Goal: Task Accomplishment & Management: Manage account settings

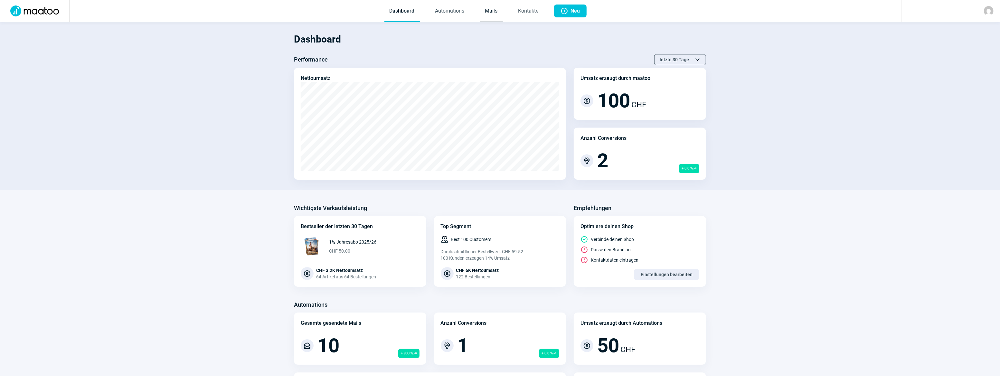
click at [496, 10] on link "Mails" at bounding box center [491, 11] width 23 height 21
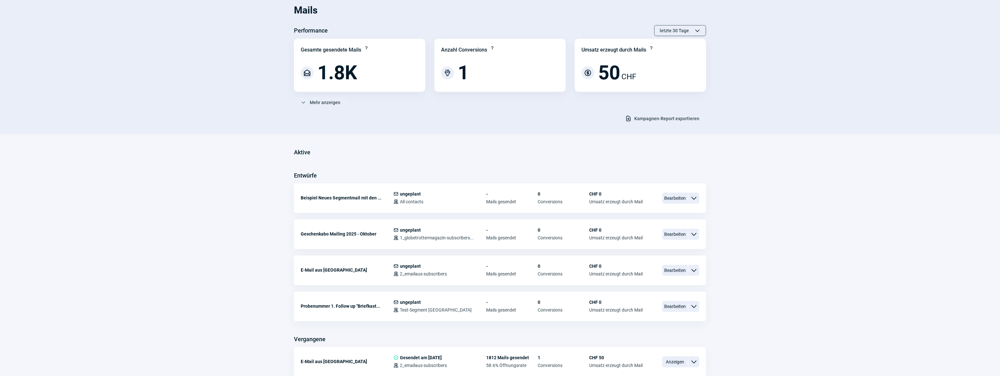
scroll to position [58, 0]
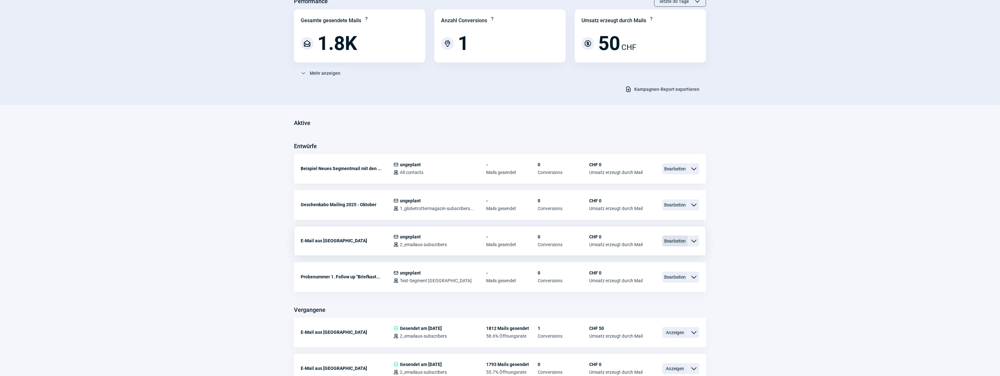
click at [678, 240] on span "Bearbeiten" at bounding box center [676, 240] width 26 height 11
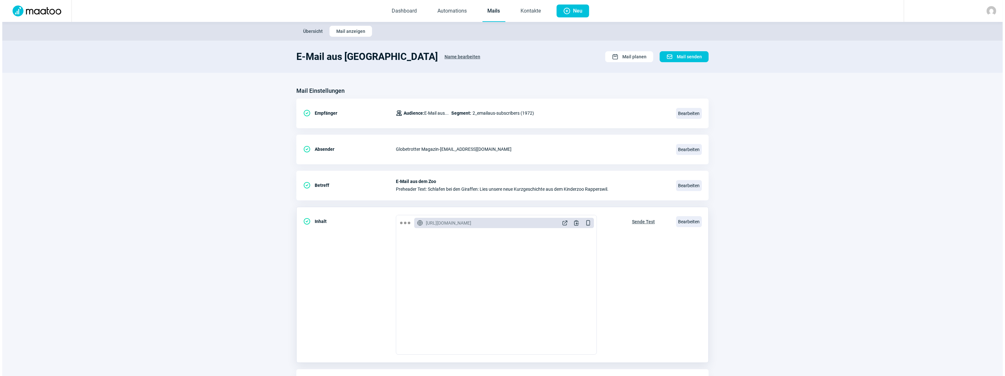
scroll to position [41, 0]
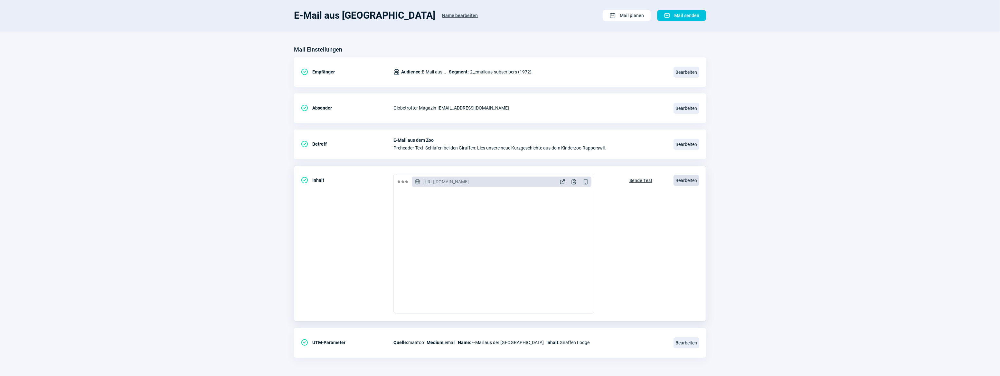
click at [684, 180] on span "Bearbeiten" at bounding box center [687, 180] width 26 height 11
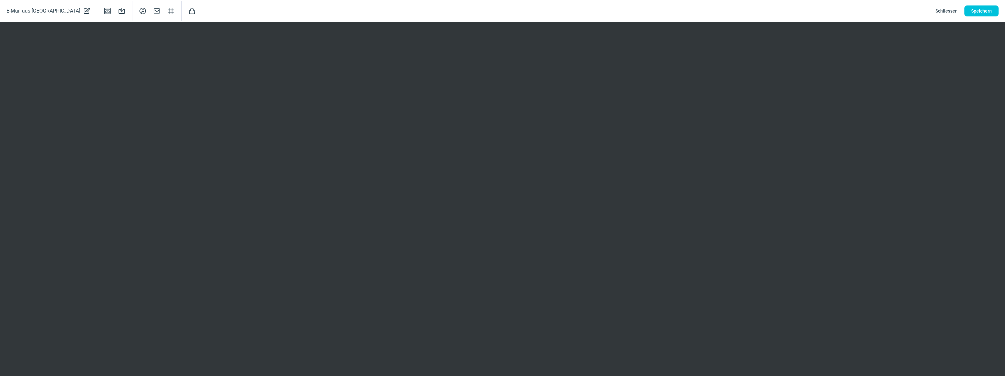
click at [622, 16] on div "E-Mail aus Indonesien PencilAlt icon Template icon Save icon SearchCircle icon …" at bounding box center [502, 11] width 1005 height 22
click at [977, 11] on span "Speichern" at bounding box center [981, 11] width 21 height 10
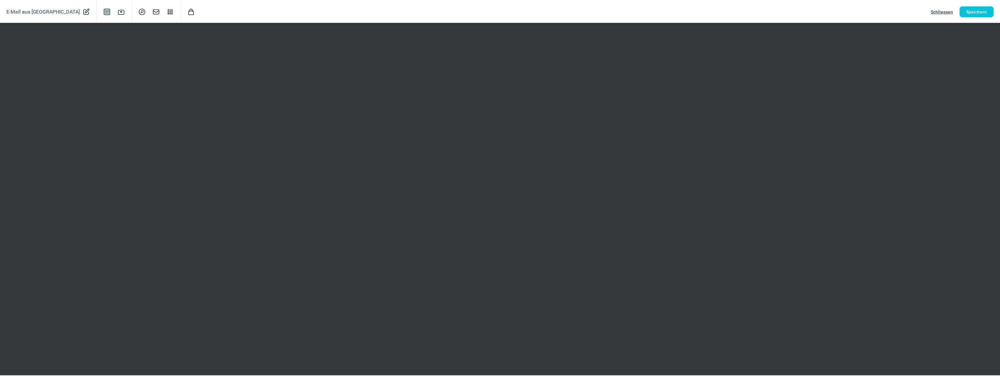
scroll to position [0, 0]
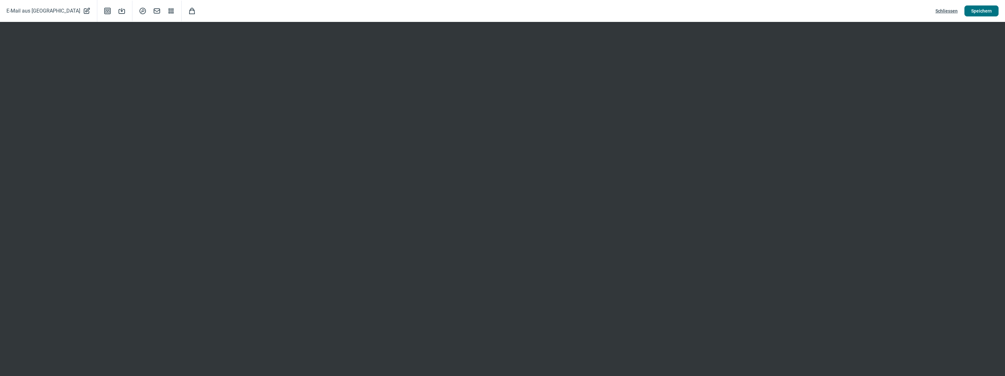
click at [980, 11] on span "Speichern" at bounding box center [981, 11] width 21 height 10
click at [948, 10] on span "Schliessen" at bounding box center [946, 11] width 22 height 10
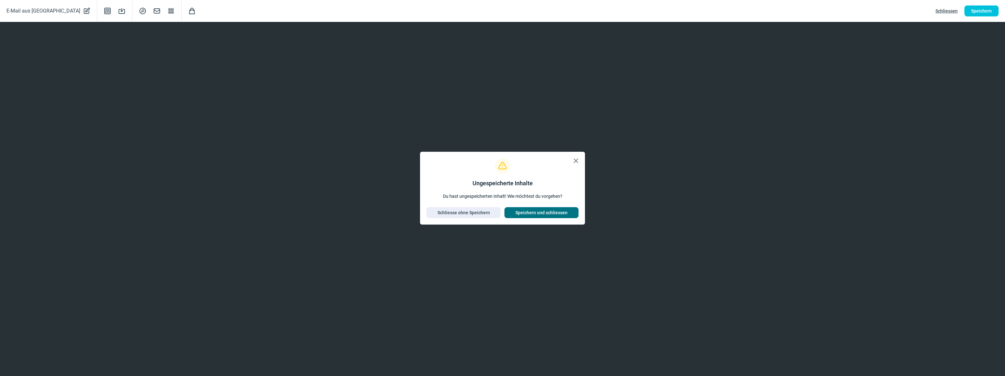
click at [531, 210] on span "Speichern und schliessen" at bounding box center [541, 212] width 52 height 10
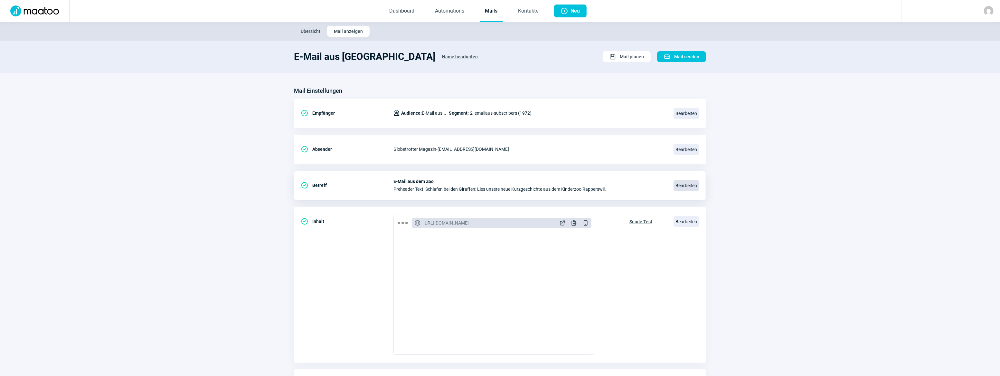
click at [684, 185] on span "Bearbeiten" at bounding box center [687, 185] width 26 height 11
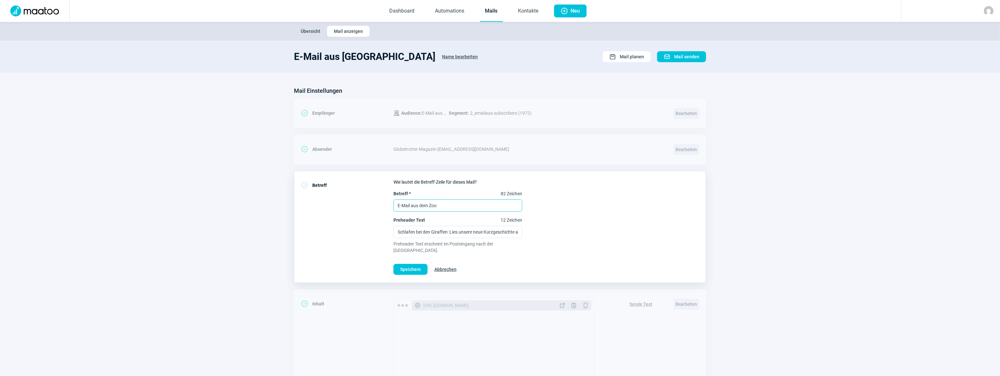
drag, startPoint x: 445, startPoint y: 204, endPoint x: 420, endPoint y: 209, distance: 25.6
click at [420, 209] on input "E-Mail aus dem Zoo" at bounding box center [458, 205] width 129 height 12
type input "E-Mail aus der Giraffen-Lodge"
click at [417, 264] on span "Speichern" at bounding box center [410, 269] width 21 height 10
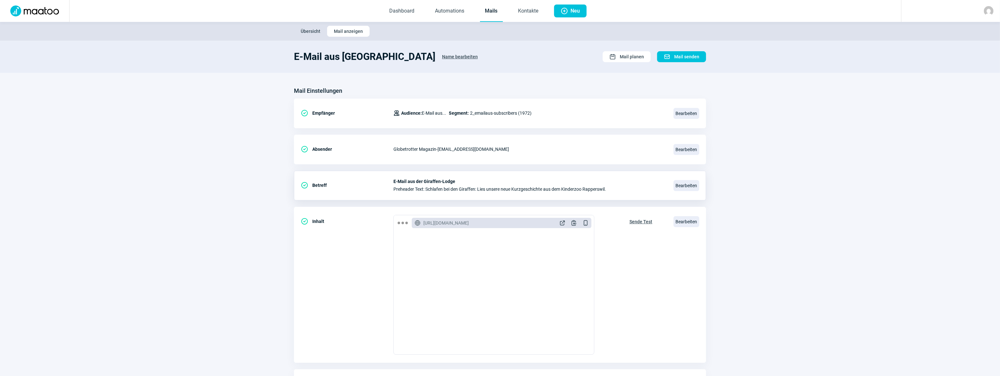
click at [442, 57] on span "Name bearbeiten" at bounding box center [460, 57] width 36 height 10
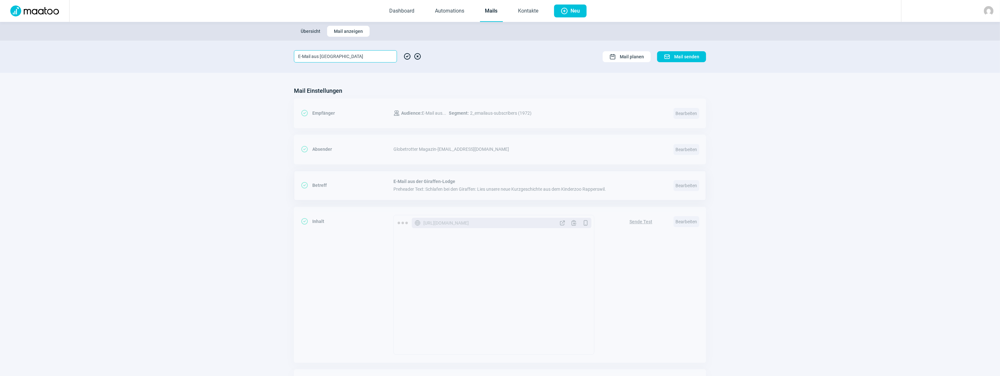
drag, startPoint x: 327, startPoint y: 57, endPoint x: 398, endPoint y: 59, distance: 71.5
click at [398, 59] on div "E-Mail aus Indonesien CheckCircle icon XCircle icon" at bounding box center [358, 56] width 128 height 12
type input "E-Mail aus der Giraffen-Lodge"
click at [406, 55] on span "CheckCircle icon" at bounding box center [408, 56] width 8 height 12
click at [689, 222] on span "Bearbeiten" at bounding box center [687, 221] width 26 height 11
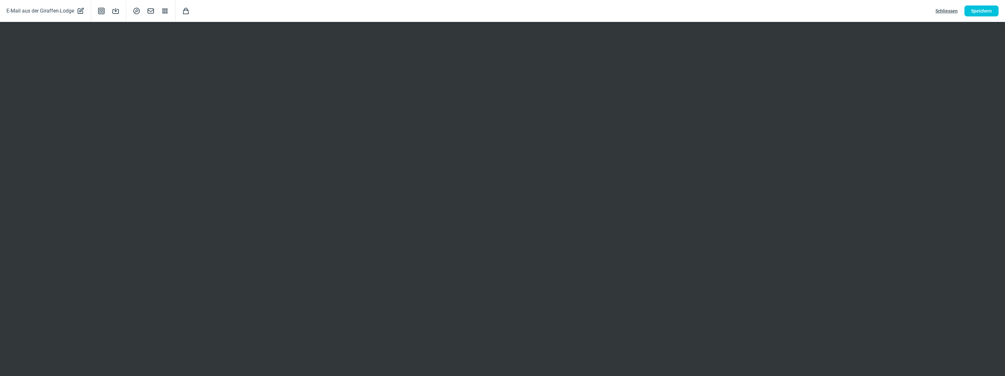
click at [951, 13] on span "Schliessen" at bounding box center [946, 11] width 22 height 10
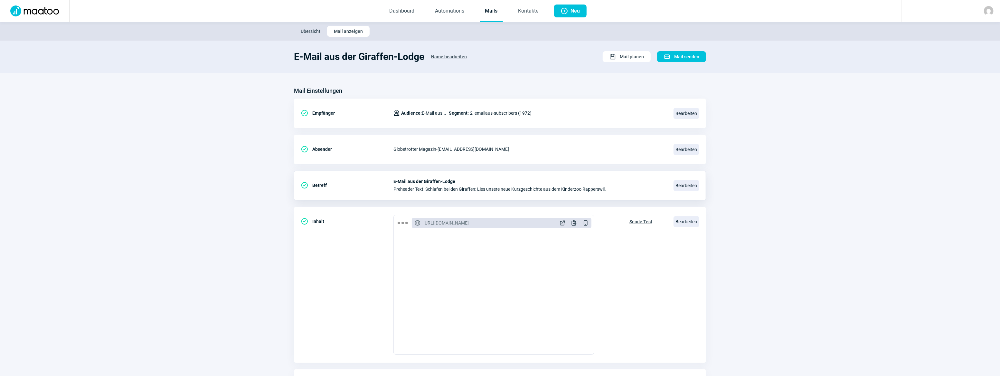
scroll to position [41, 0]
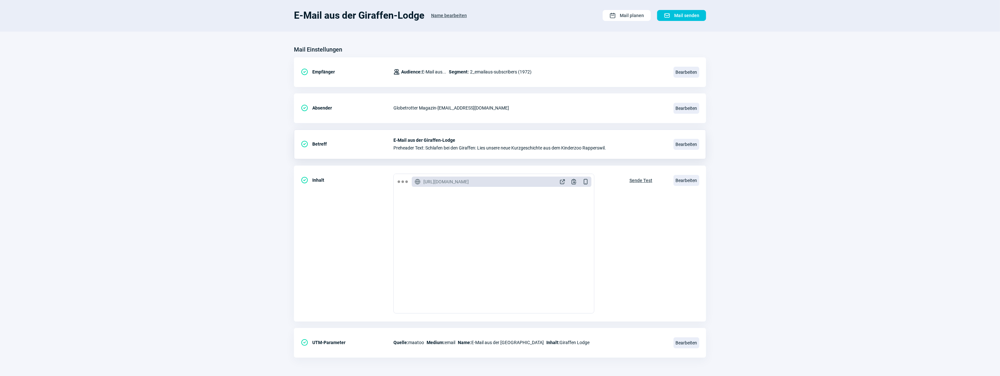
click at [763, 230] on section "Mail Einstellungen CheckCircle icon Empfänger Users icon Audience: E-Mail aus..…" at bounding box center [500, 204] width 1000 height 345
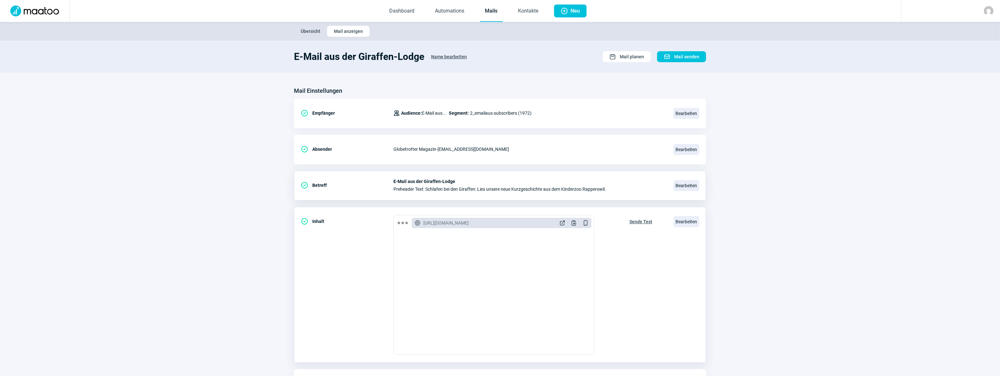
click at [642, 222] on span "Sende Test" at bounding box center [641, 221] width 23 height 10
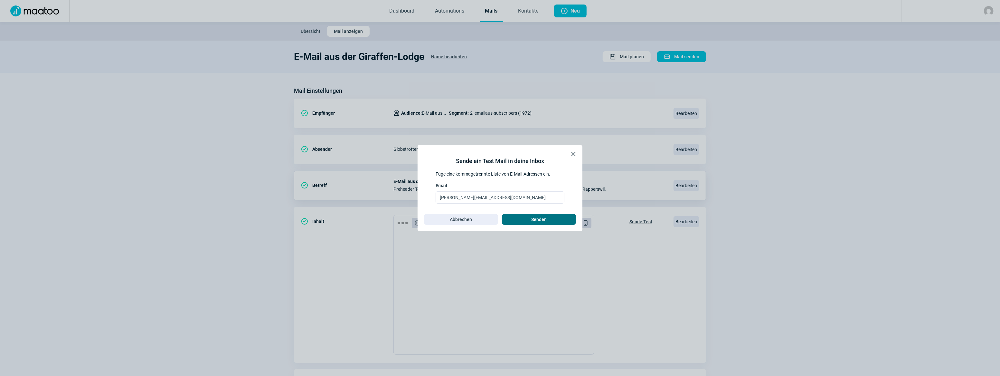
click at [539, 221] on span "Senden" at bounding box center [538, 219] width 15 height 10
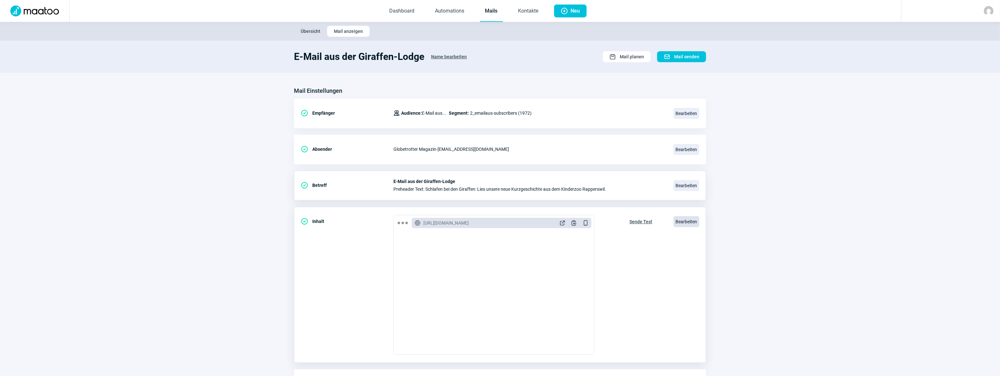
click at [687, 225] on span "Bearbeiten" at bounding box center [687, 221] width 26 height 11
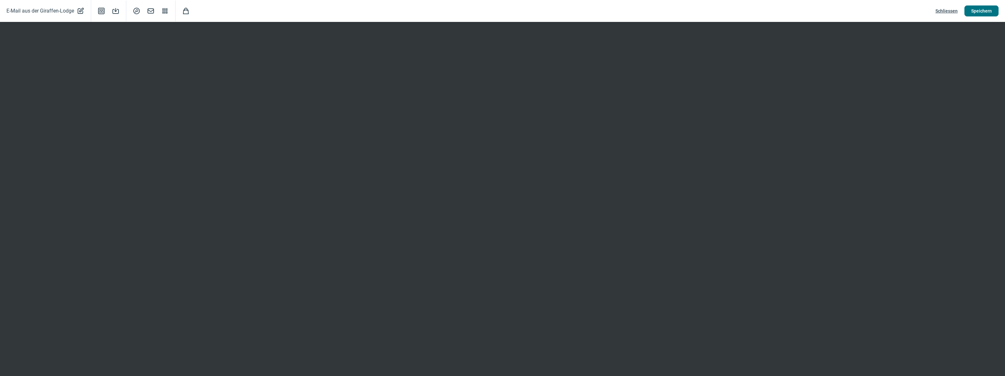
click at [972, 9] on span "Speichern" at bounding box center [981, 11] width 21 height 10
click at [974, 12] on span "Speichern" at bounding box center [981, 11] width 21 height 10
click at [982, 7] on span "Speichern" at bounding box center [981, 11] width 21 height 10
click at [949, 10] on span "Schliessen" at bounding box center [946, 11] width 22 height 10
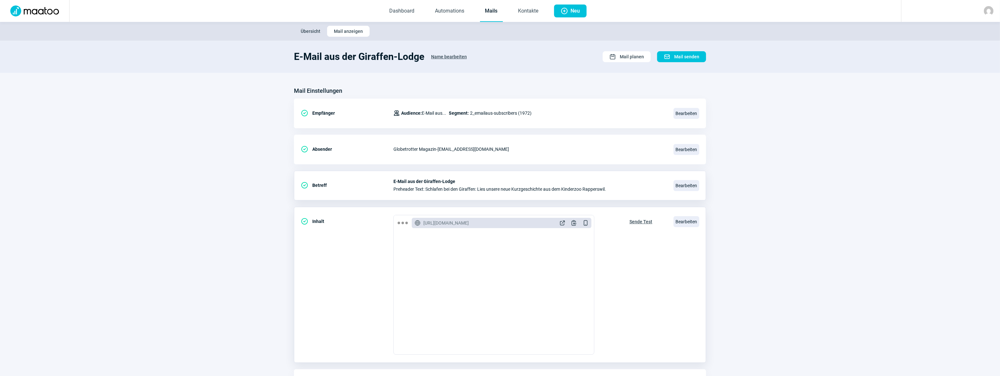
click at [645, 222] on span "Sende Test" at bounding box center [641, 221] width 23 height 10
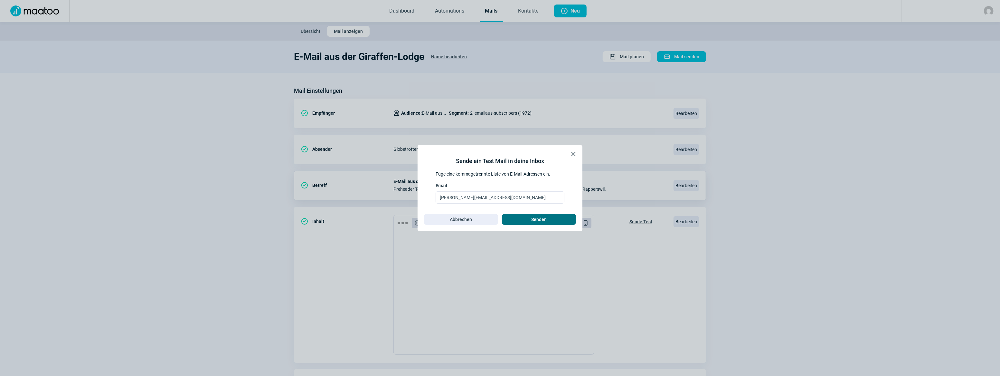
click at [540, 220] on span "Senden" at bounding box center [538, 219] width 15 height 10
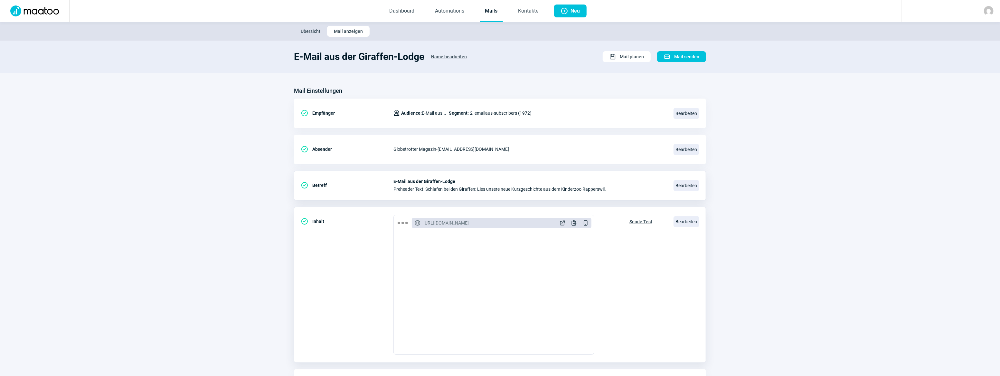
click at [639, 219] on span "Sende Test" at bounding box center [641, 221] width 23 height 10
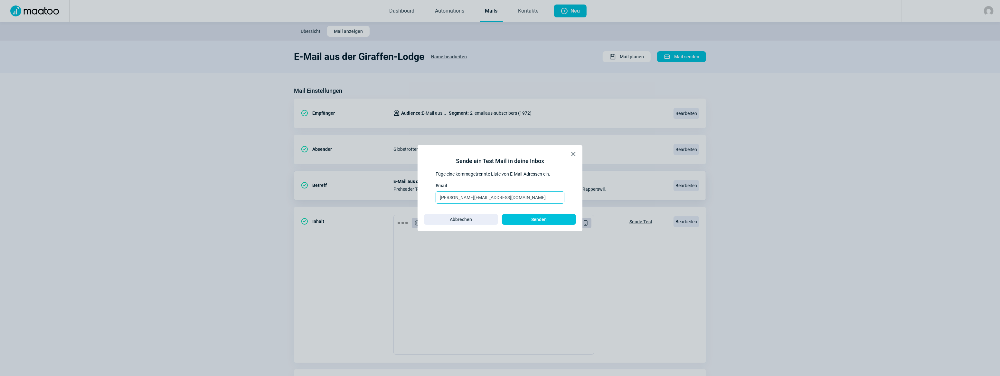
drag, startPoint x: 504, startPoint y: 199, endPoint x: 392, endPoint y: 198, distance: 111.8
click at [393, 198] on div "X icon Sende ein Test Mail in deine Inbox Füge eine kommagetrennte Liste von E-…" at bounding box center [500, 188] width 1000 height 376
type input "sabine.zaugg@globetrotter.ch"
click at [541, 218] on span "Senden" at bounding box center [538, 219] width 15 height 10
